Goal: Task Accomplishment & Management: Complete application form

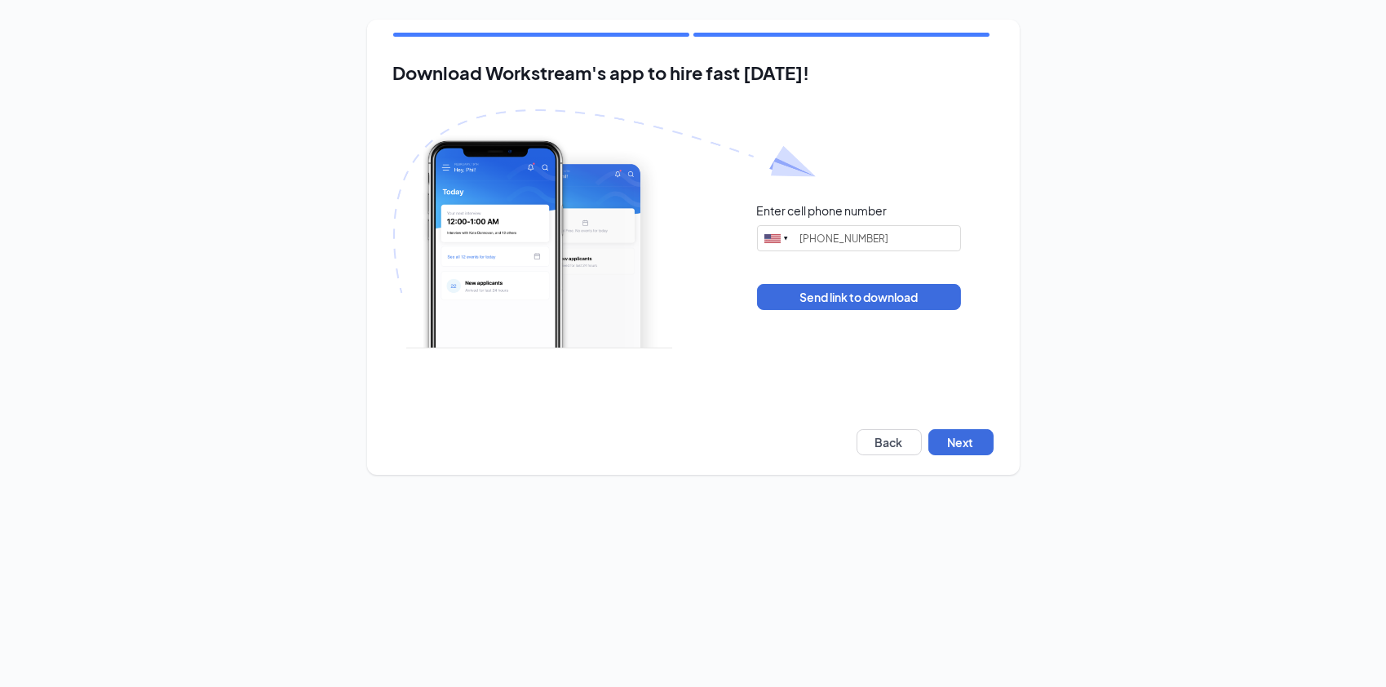
type input "(714) 655-2361"
click at [982, 441] on button "Next" at bounding box center [961, 442] width 65 height 26
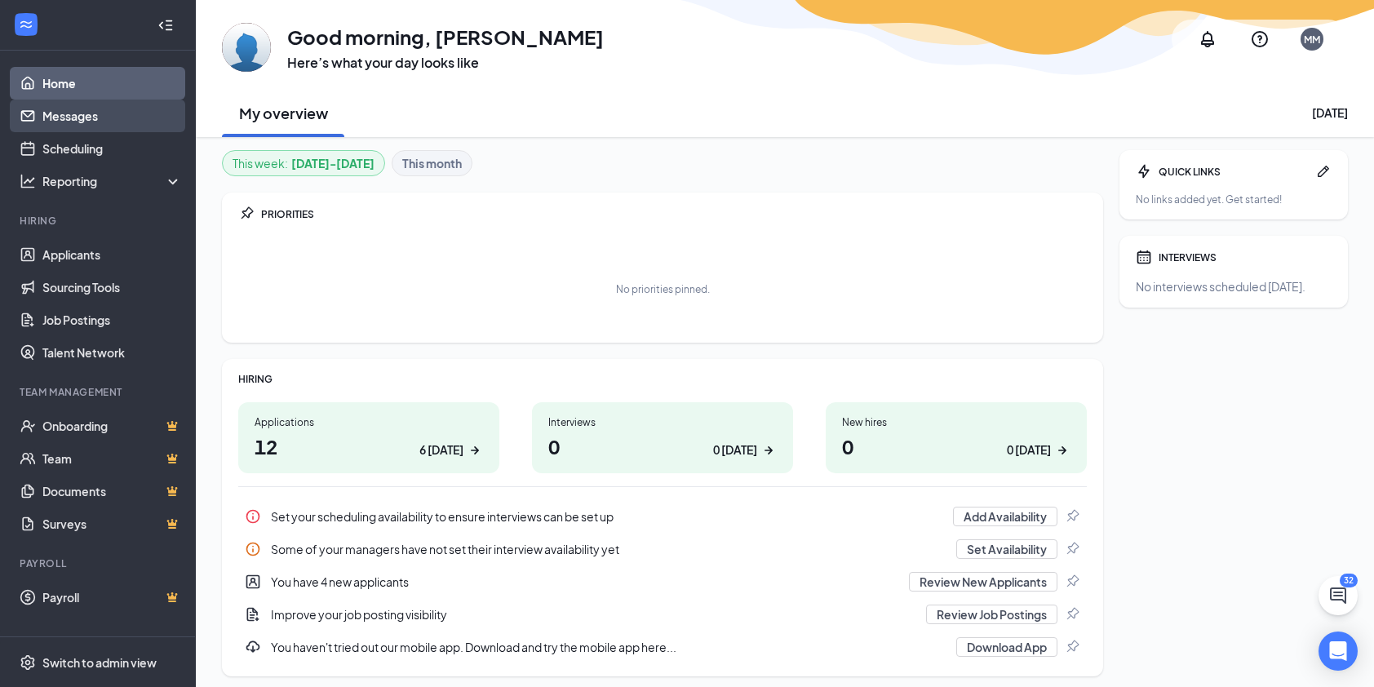
click at [82, 118] on link "Messages" at bounding box center [112, 116] width 140 height 33
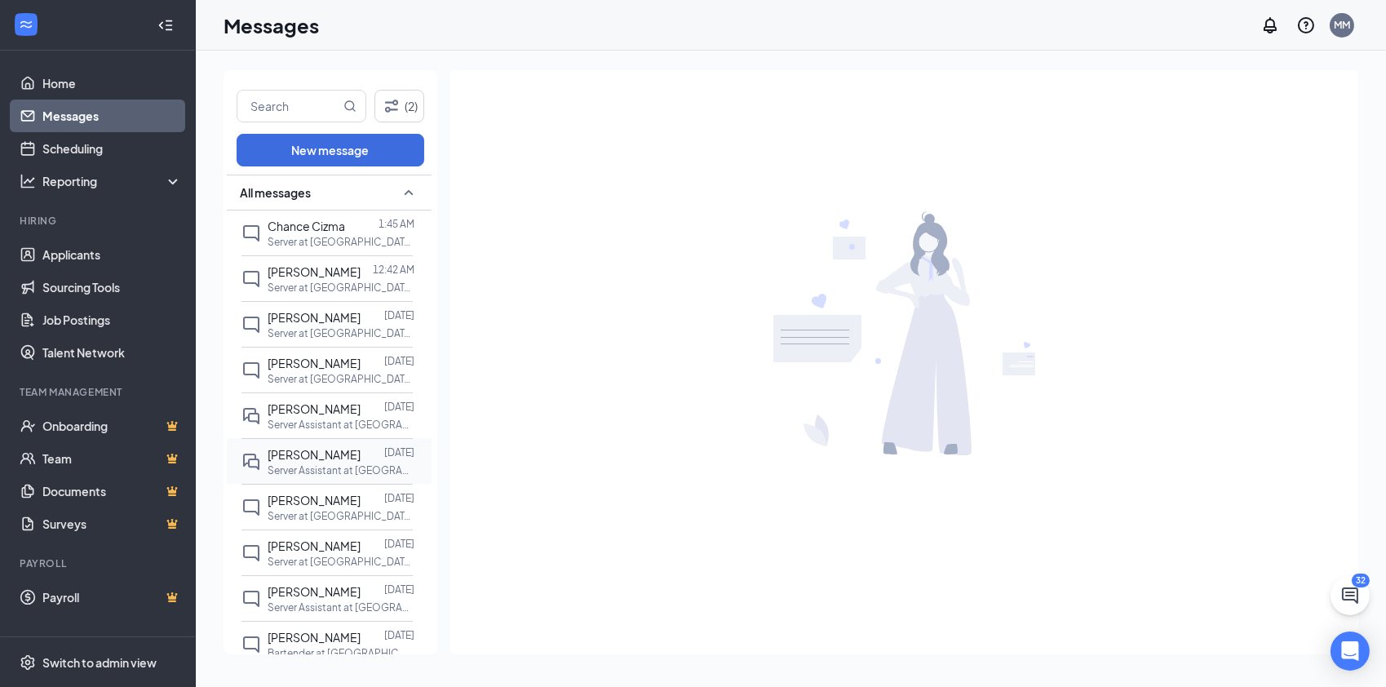
click at [323, 454] on span "[PERSON_NAME]" at bounding box center [314, 454] width 93 height 15
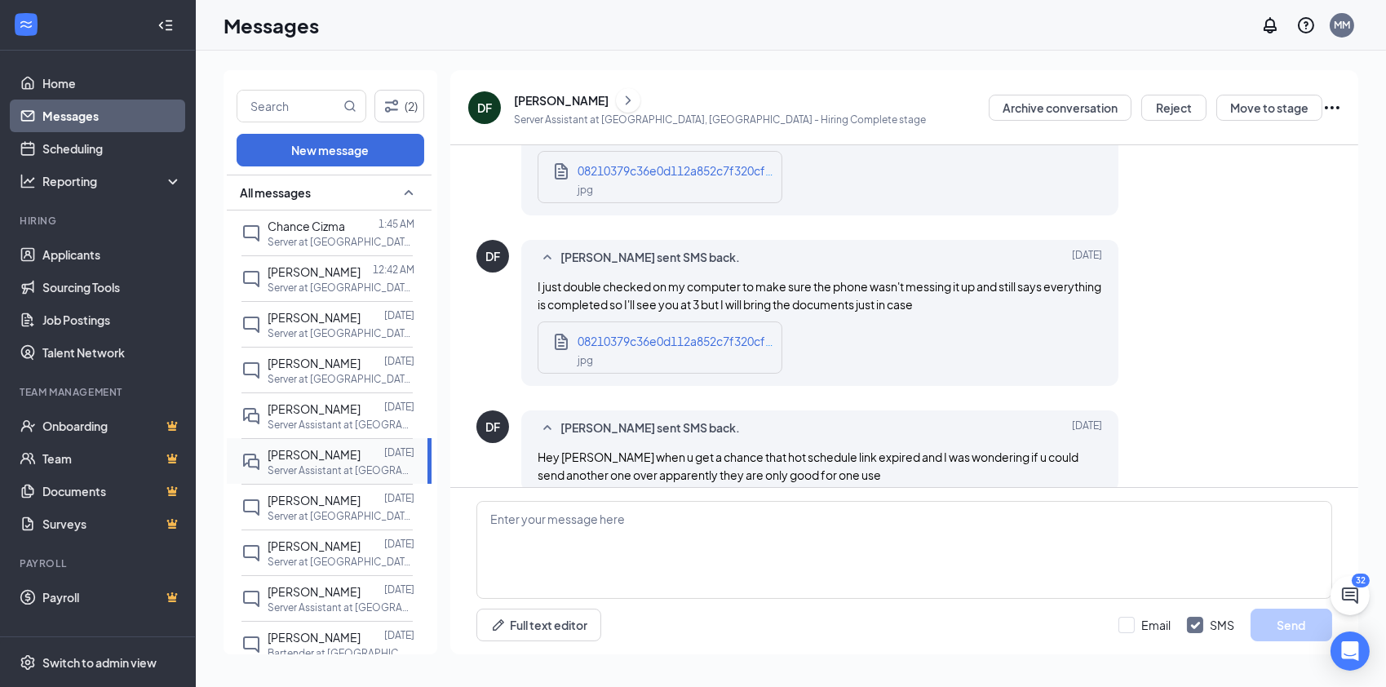
scroll to position [1139, 0]
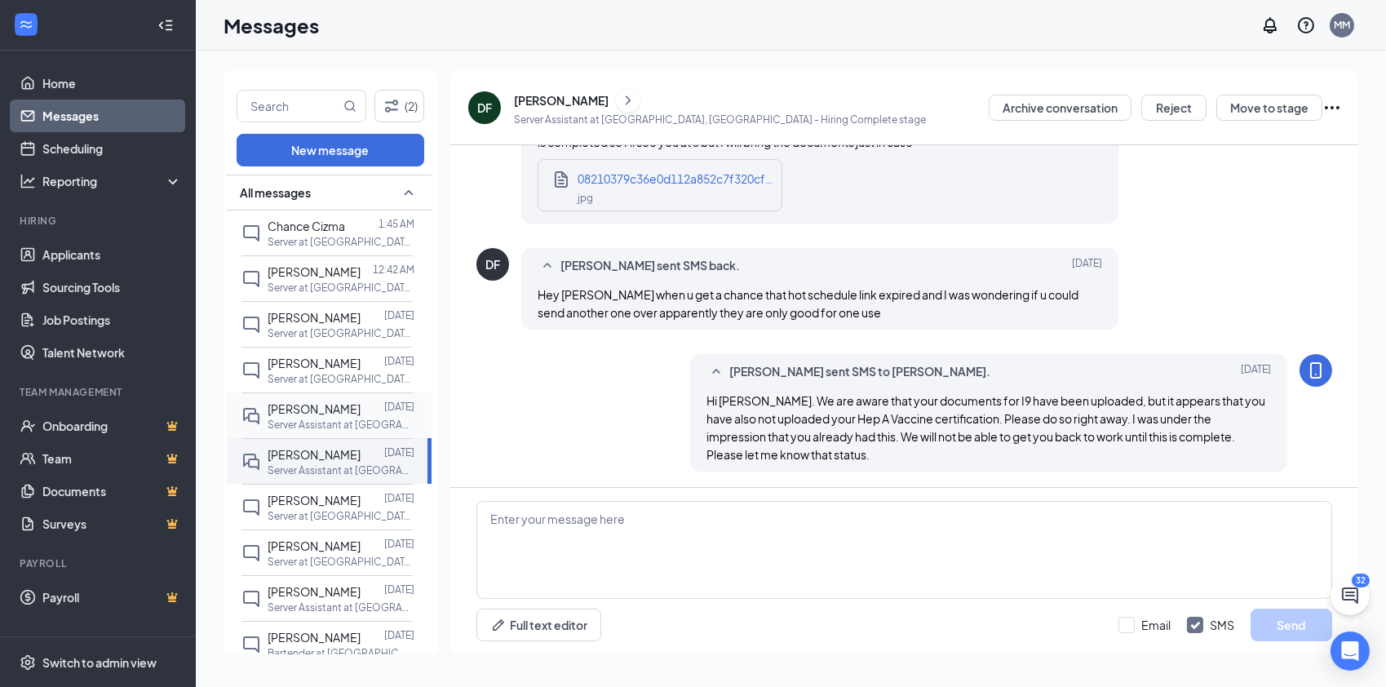
click at [279, 401] on span "[PERSON_NAME]" at bounding box center [314, 408] width 93 height 15
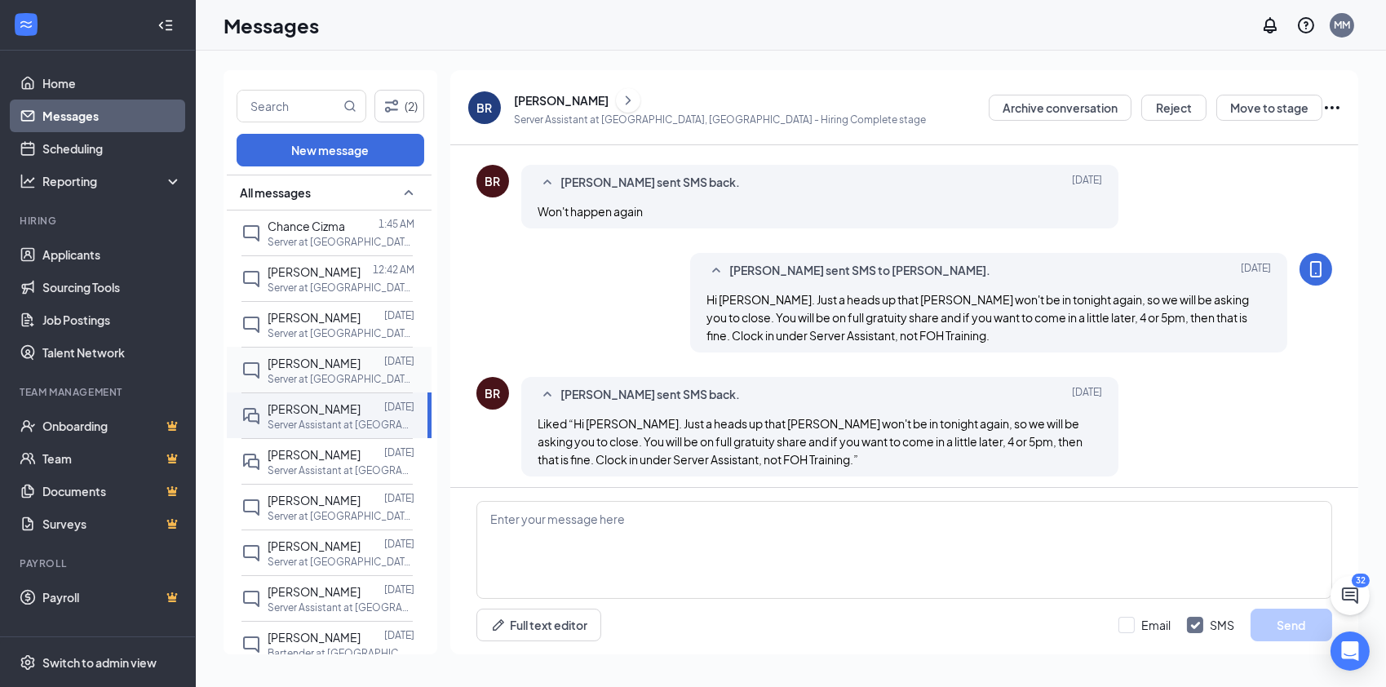
scroll to position [630, 0]
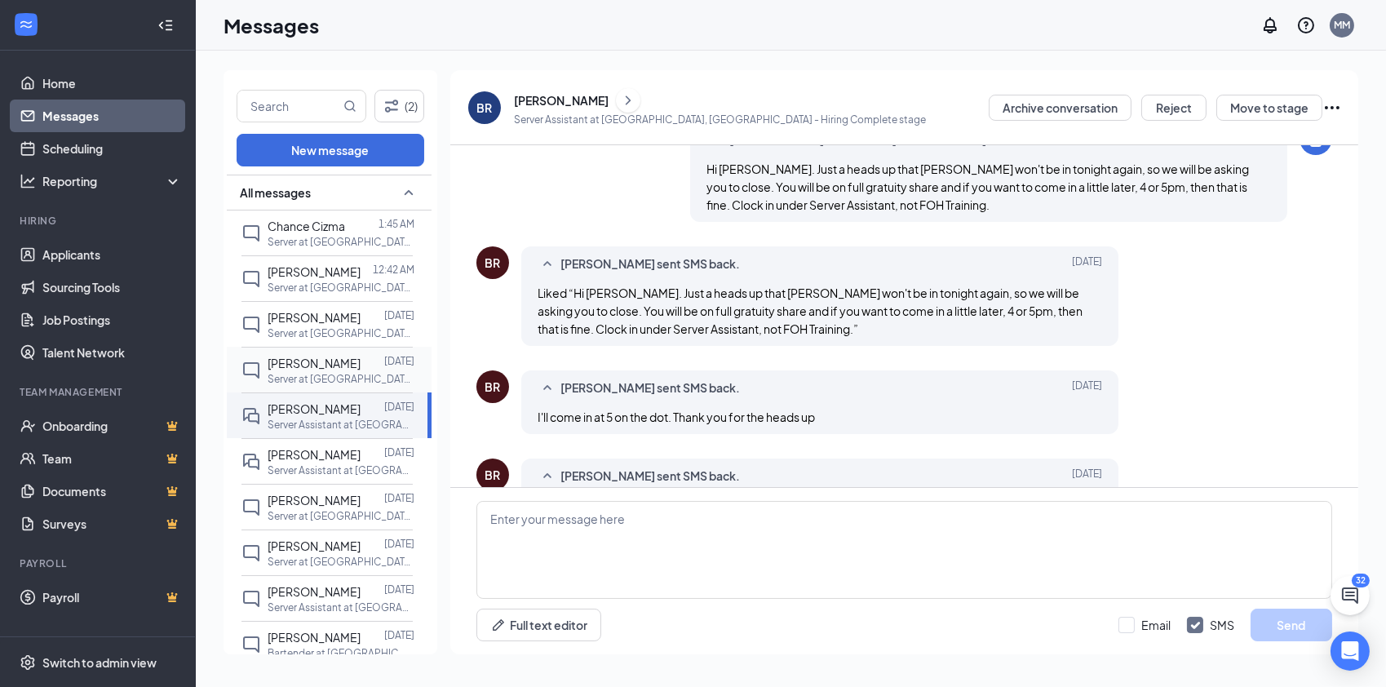
click at [285, 362] on span "[PERSON_NAME]" at bounding box center [314, 363] width 93 height 15
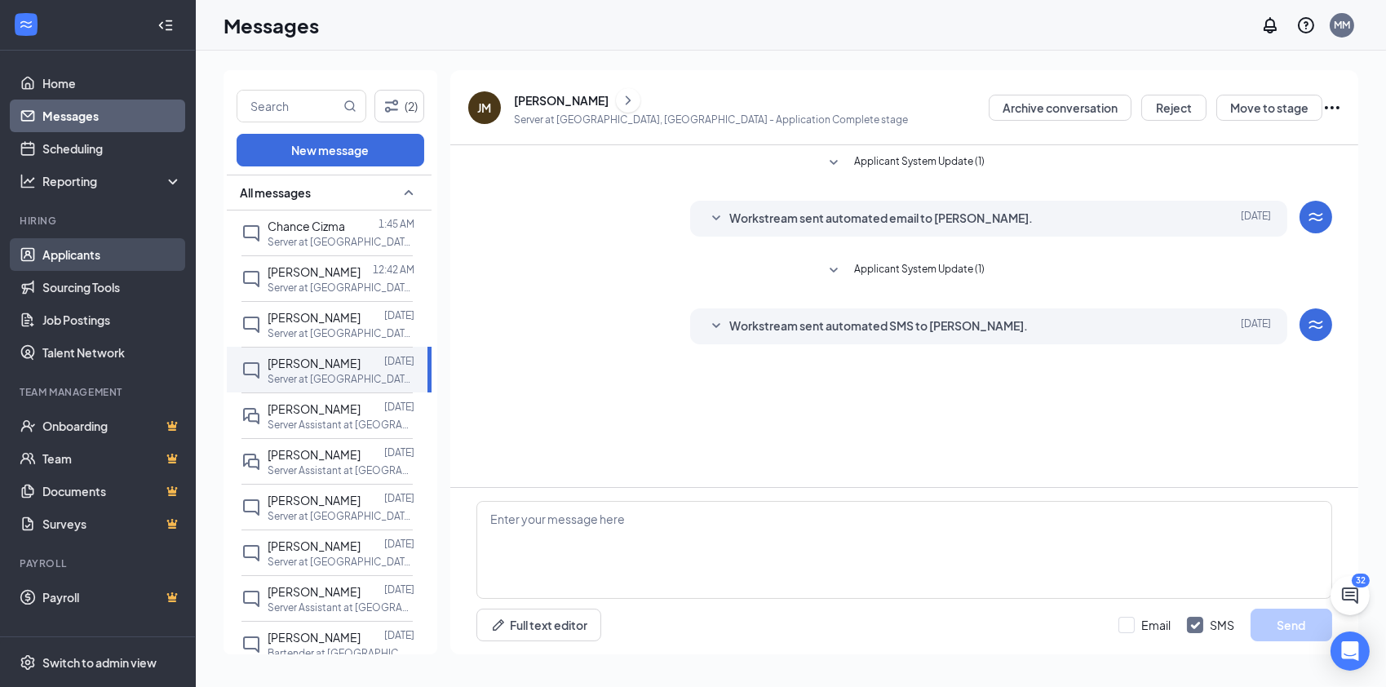
click at [82, 254] on link "Applicants" at bounding box center [112, 254] width 140 height 33
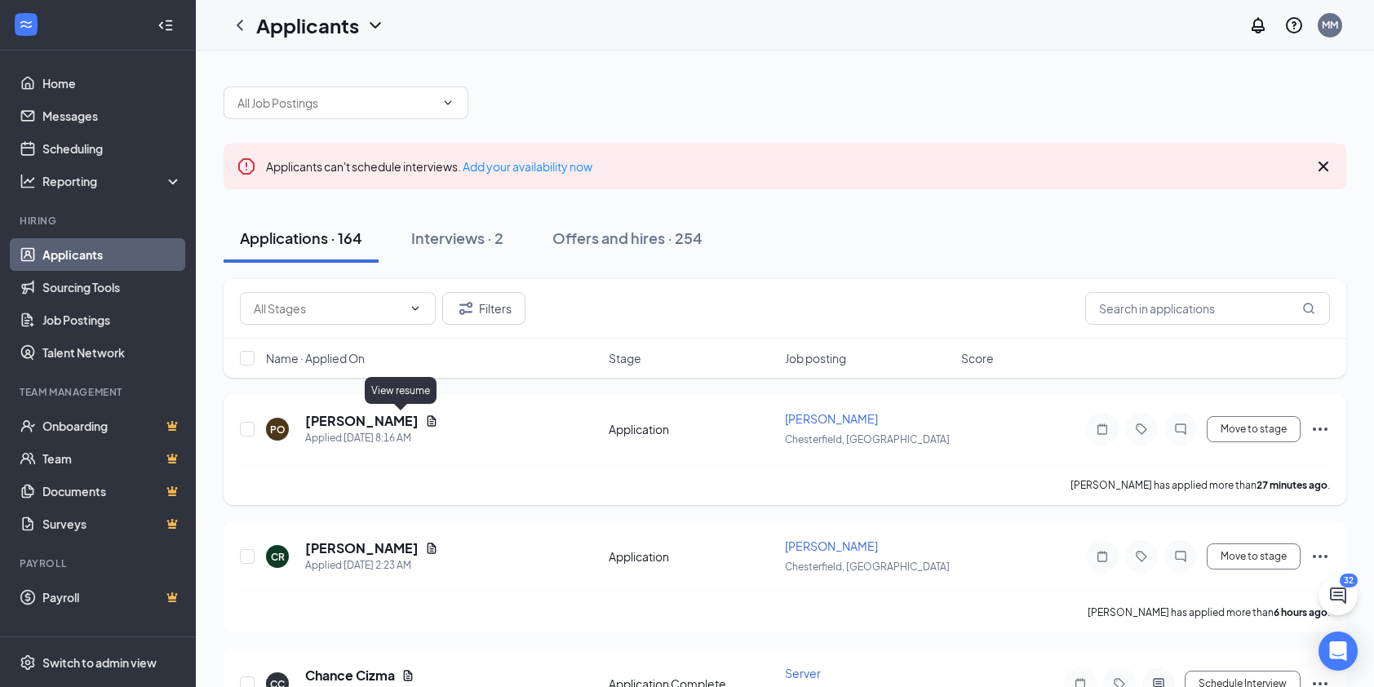
click at [425, 417] on icon "Document" at bounding box center [431, 421] width 13 height 13
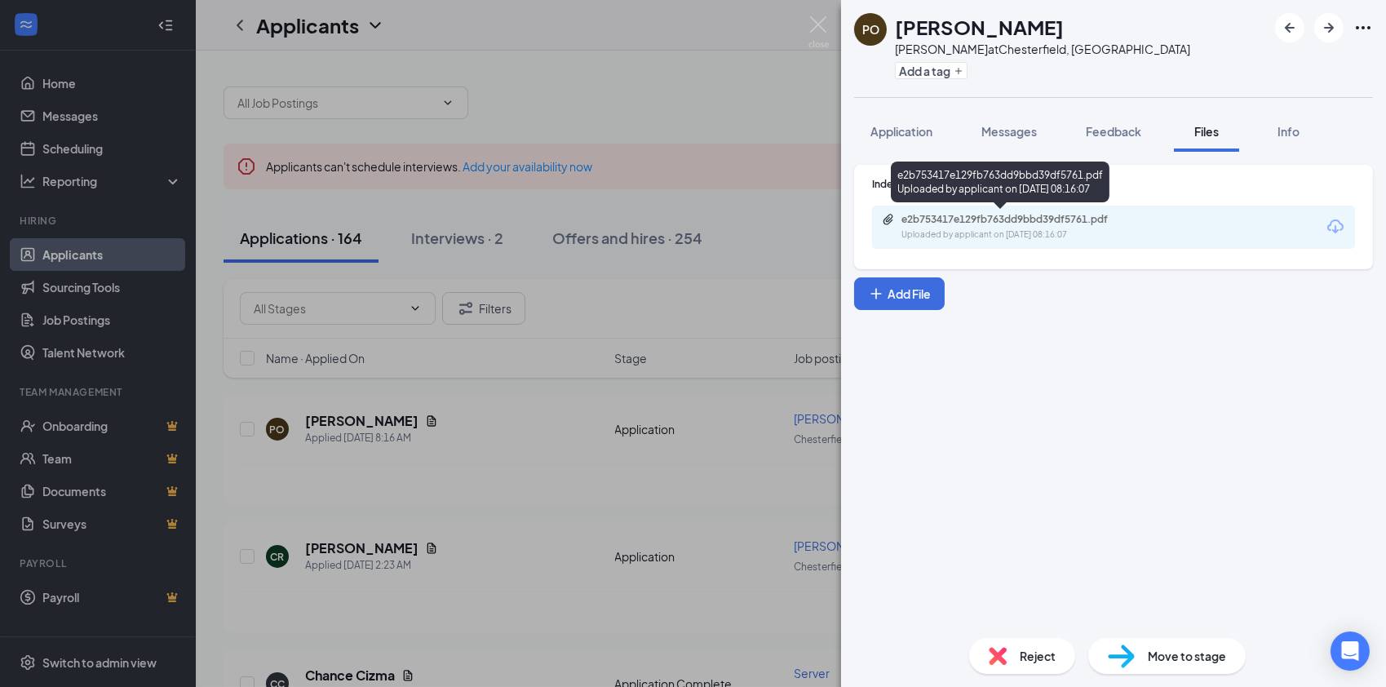
click at [960, 219] on div "e2b753417e129fb763dd9bbd39df5761.pdf" at bounding box center [1016, 219] width 228 height 13
click at [821, 20] on img at bounding box center [819, 32] width 20 height 32
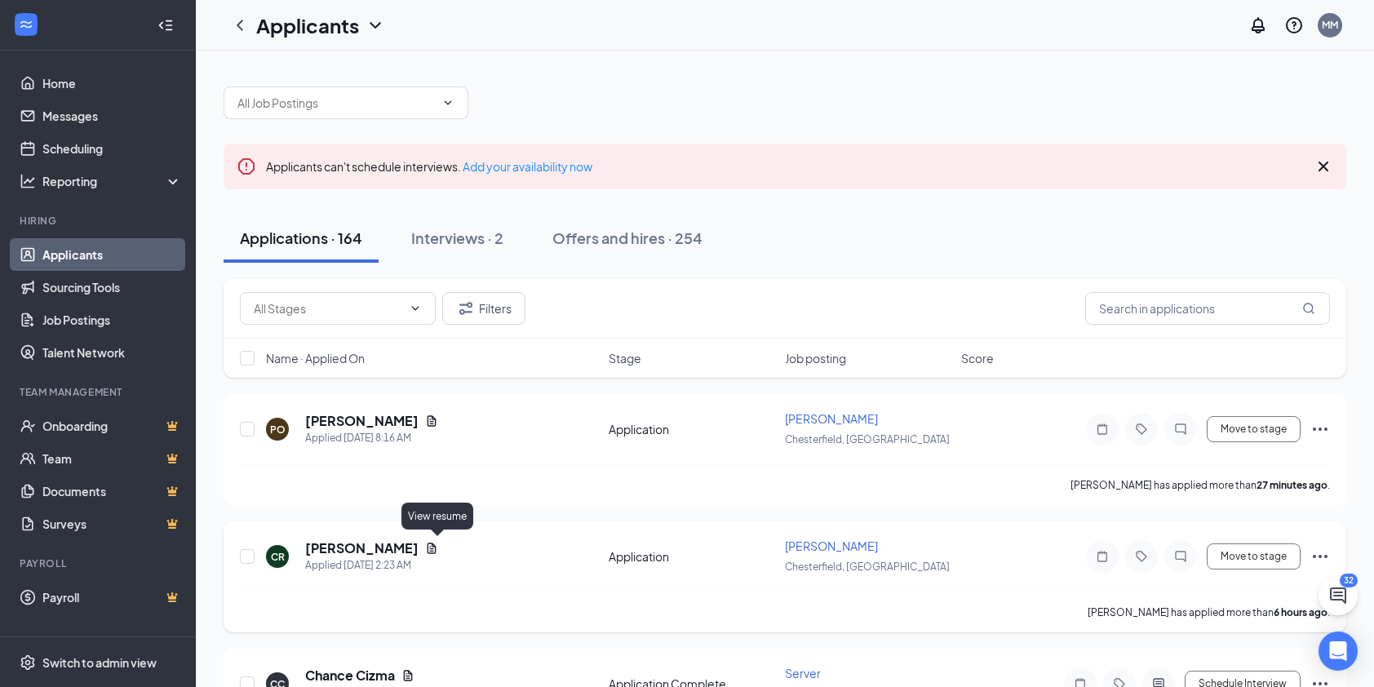
click at [433, 543] on icon "Document" at bounding box center [432, 548] width 9 height 11
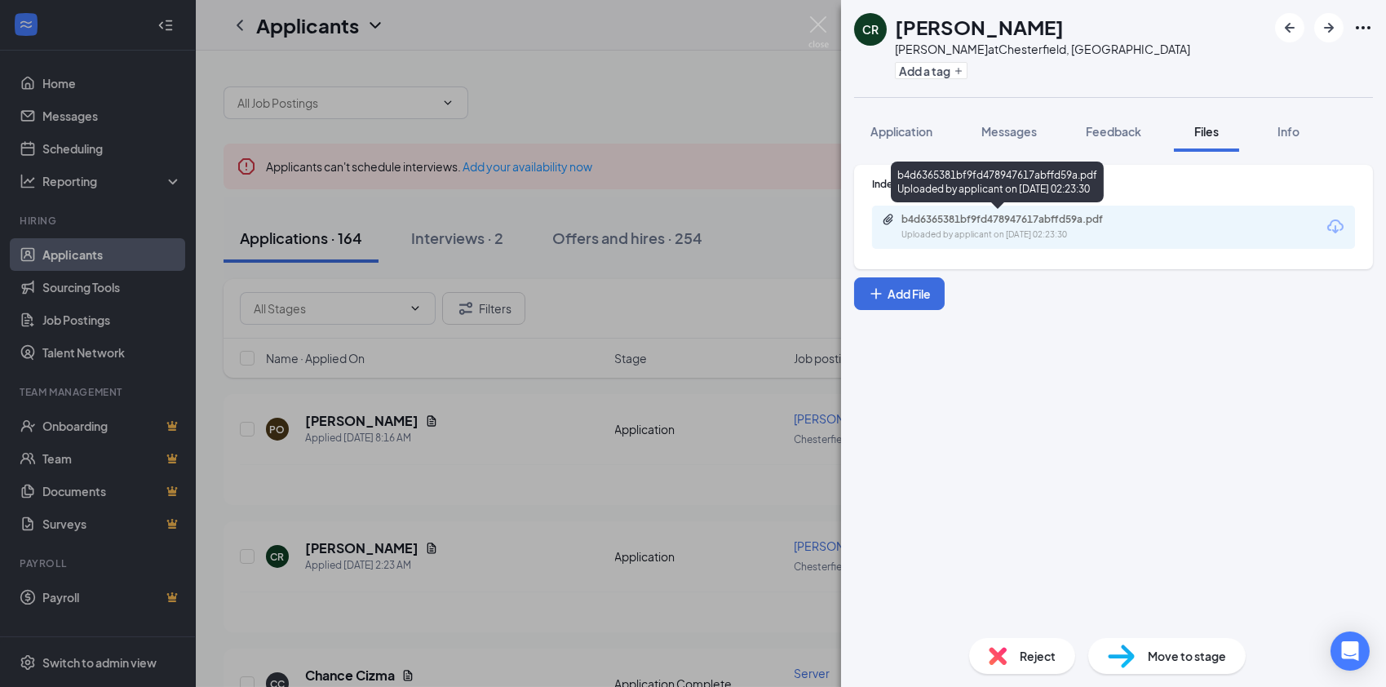
click at [955, 219] on div "b4d6365381bf9fd478947617abffd59a.pdf" at bounding box center [1016, 219] width 228 height 13
click at [813, 20] on img at bounding box center [819, 32] width 20 height 32
